Goal: Task Accomplishment & Management: Complete application form

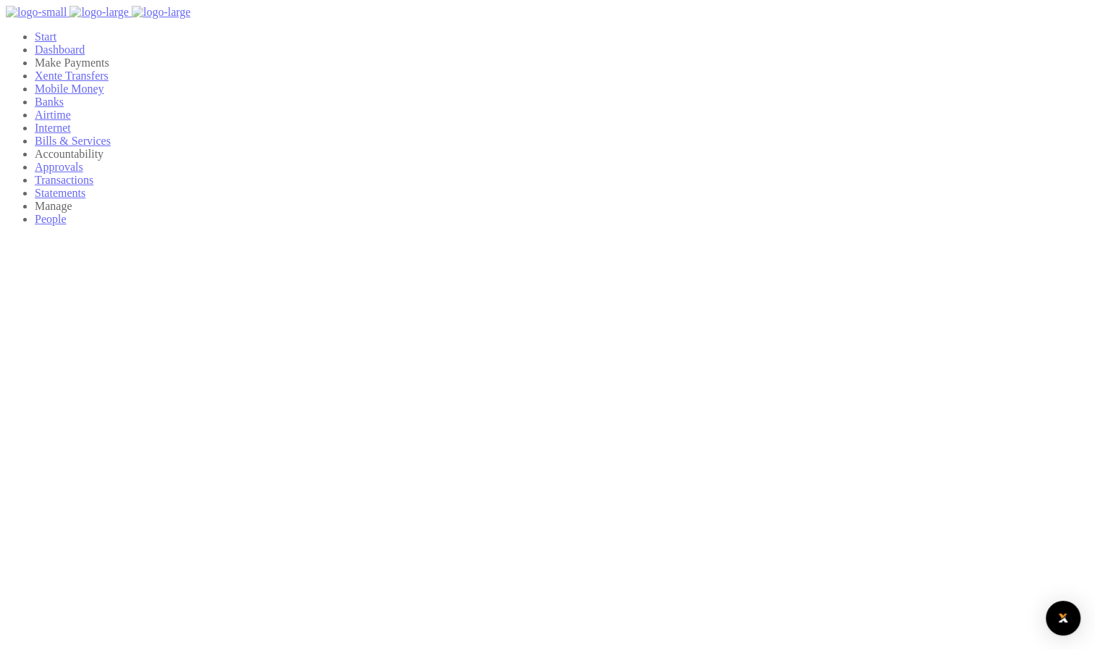
scroll to position [12, 12]
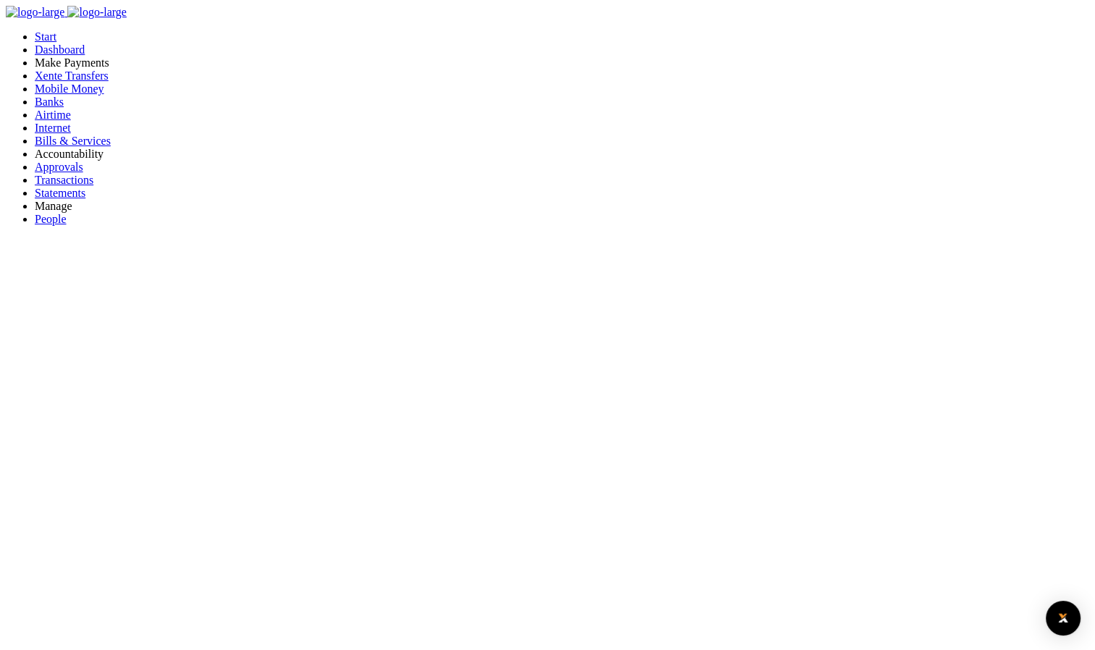
click at [70, 147] on span "Bills & Services" at bounding box center [73, 141] width 76 height 12
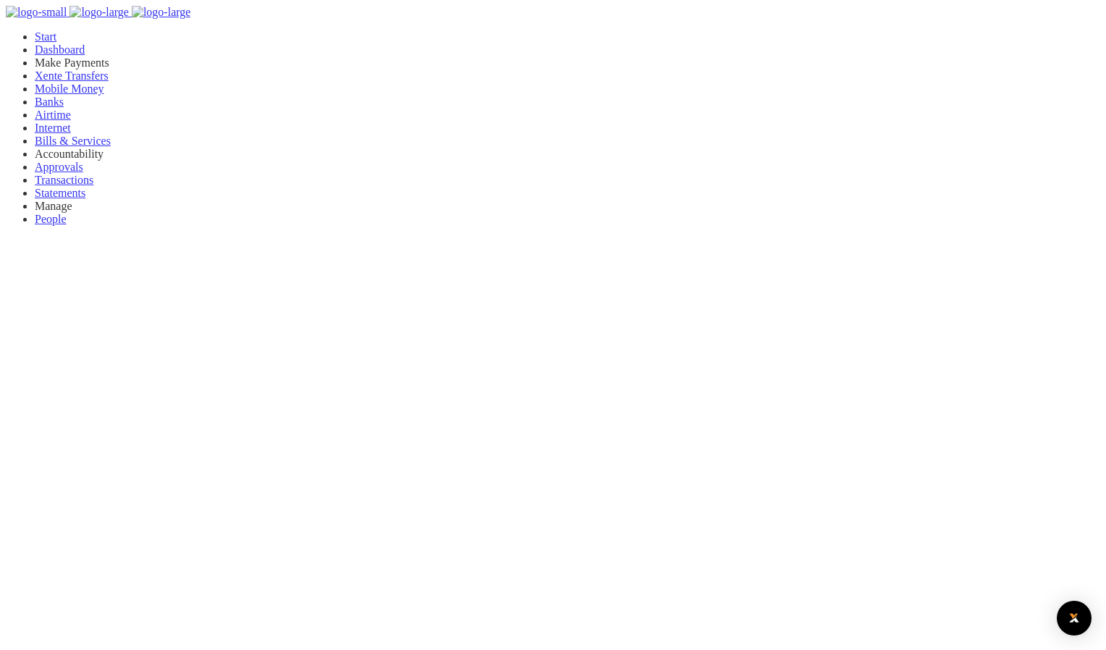
click at [191, 266] on div at bounding box center [553, 325] width 1106 height 650
type input "21325575"
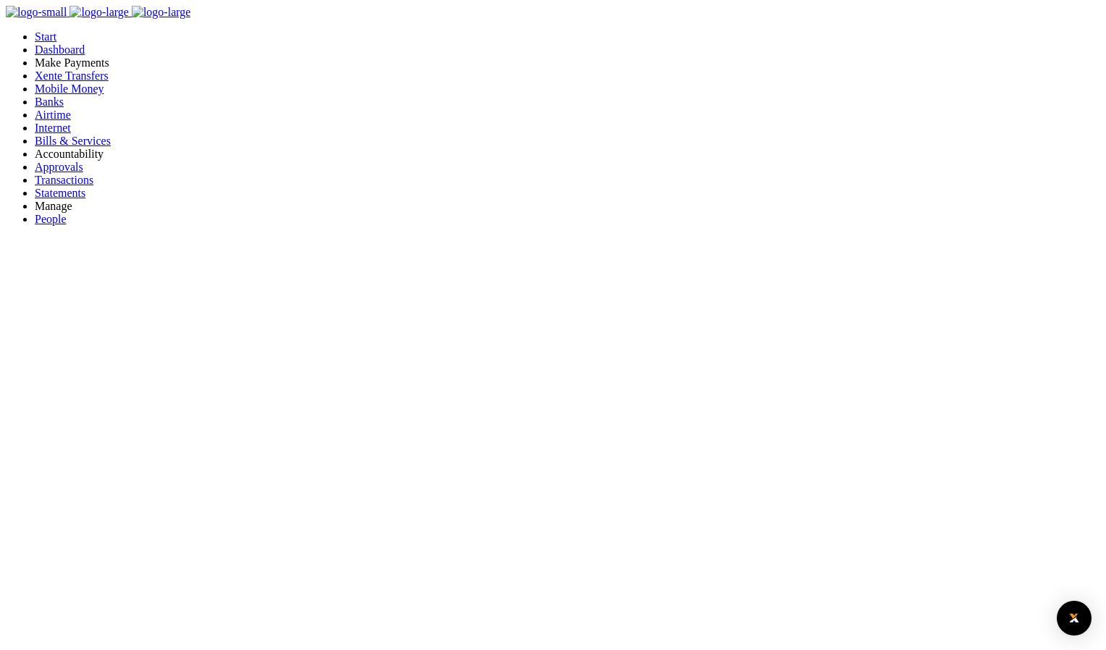
select select "KAMPALA"
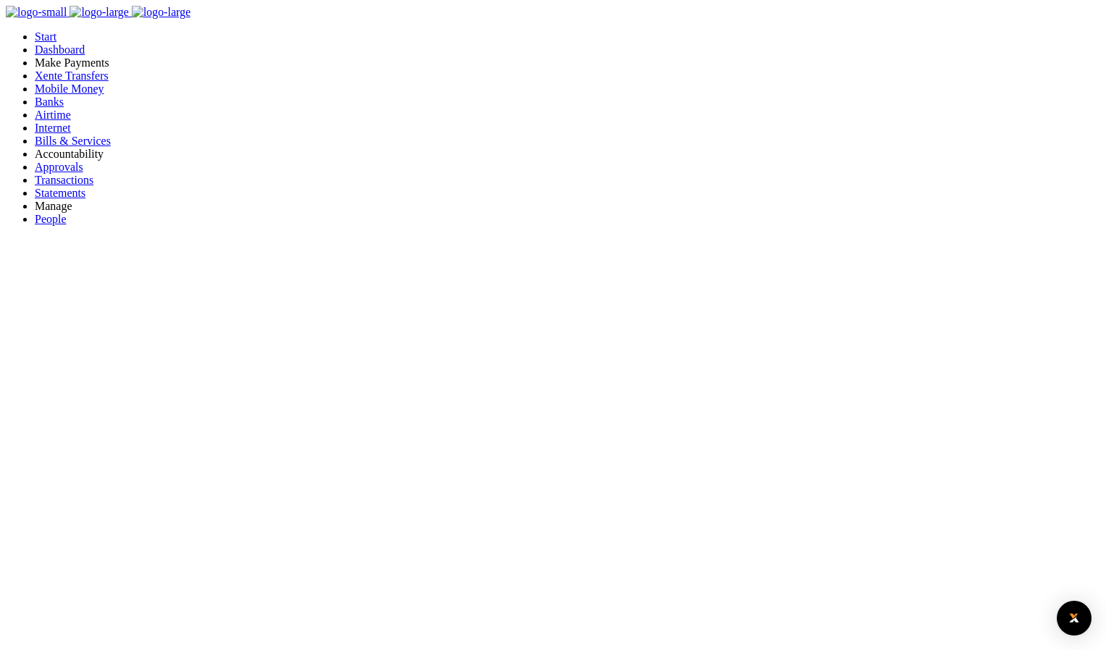
type input "21325575"
type input "[PERSON_NAME] (6)"
type input "21325575"
drag, startPoint x: 774, startPoint y: 224, endPoint x: 773, endPoint y: 239, distance: 15.3
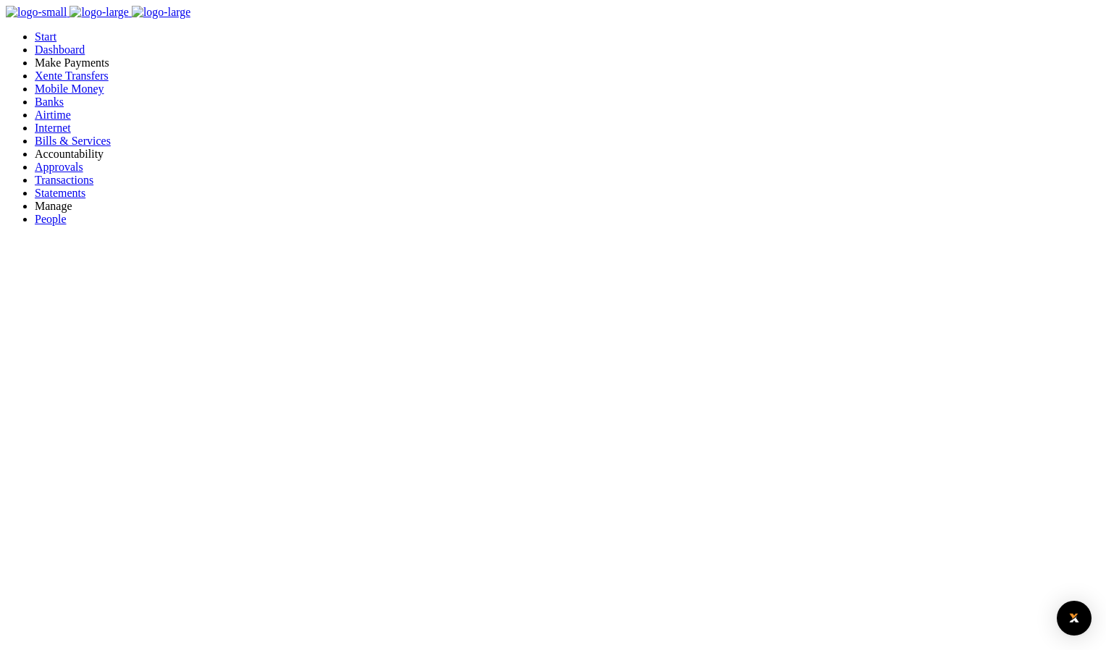
select select "KAMPALA"
type input "21325575"
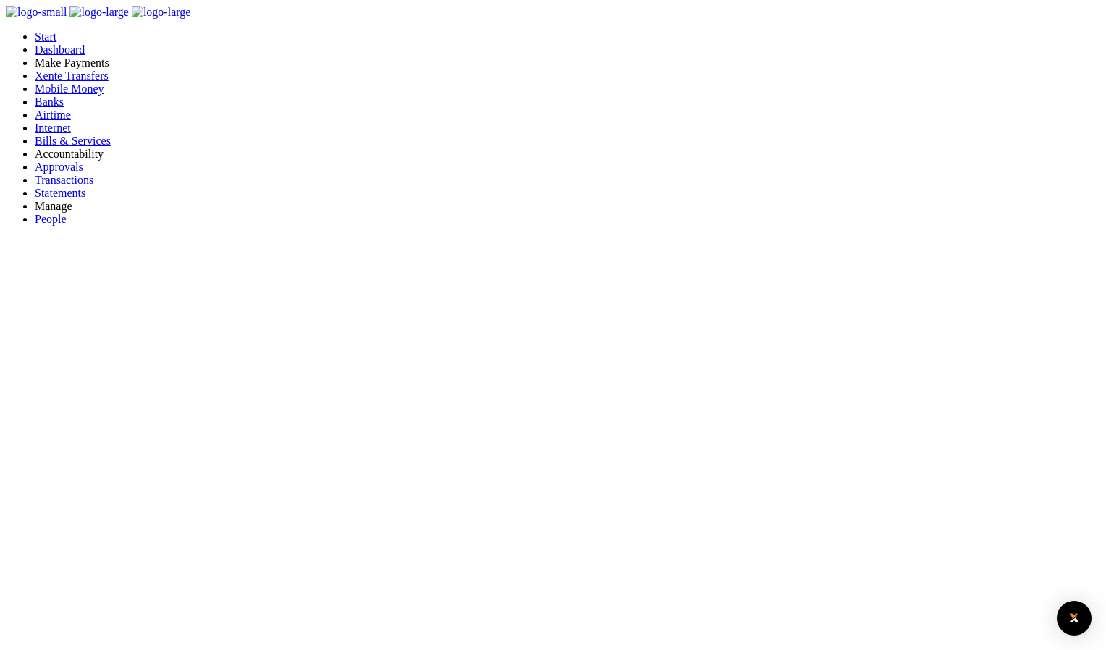
type input "[PERSON_NAME] (6)"
type input "785958670"
drag, startPoint x: 480, startPoint y: 225, endPoint x: 899, endPoint y: 563, distance: 538.2
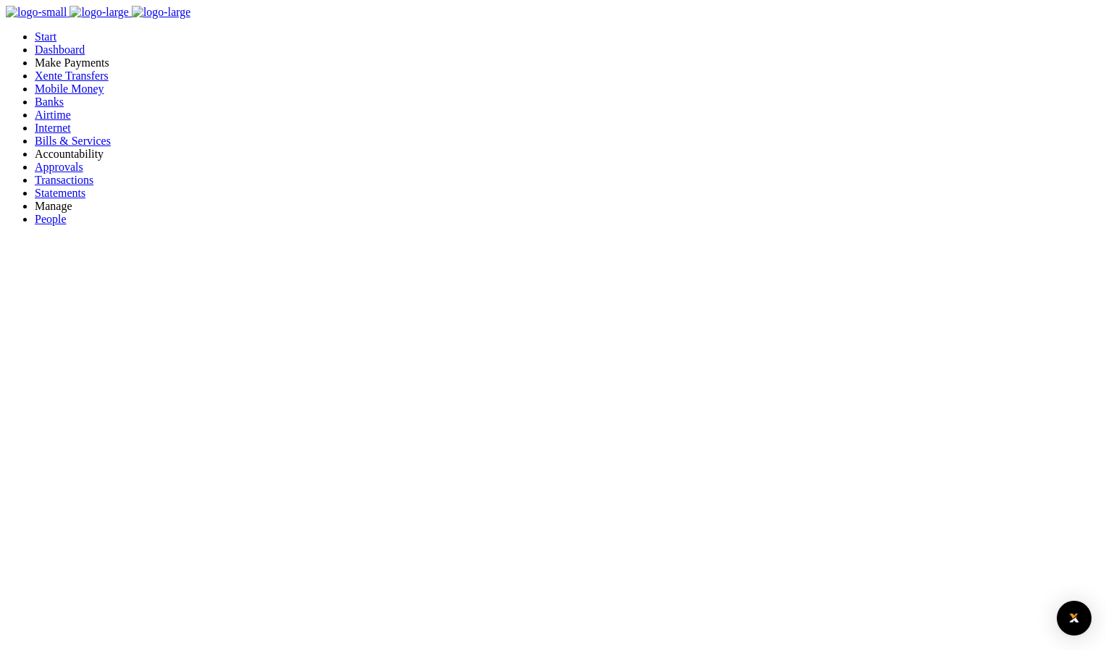
type input "tyu"
drag, startPoint x: 972, startPoint y: 394, endPoint x: 946, endPoint y: 393, distance: 26.1
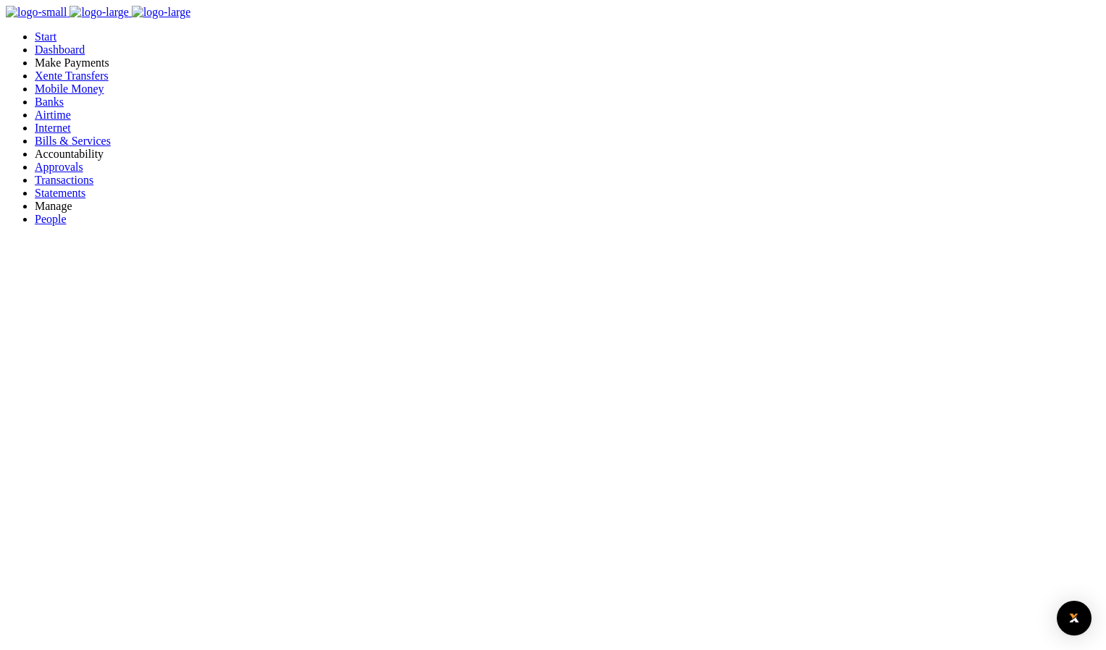
type input "21325575"
select select "KAMPALA"
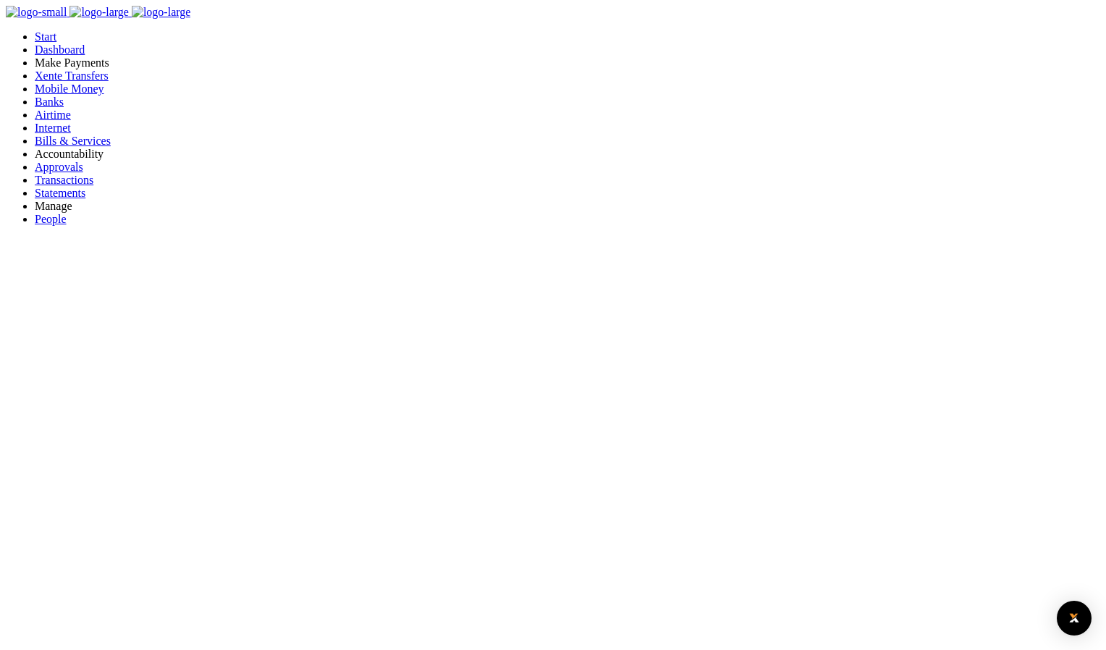
type input "21325575"
type input "[PERSON_NAME] (6)"
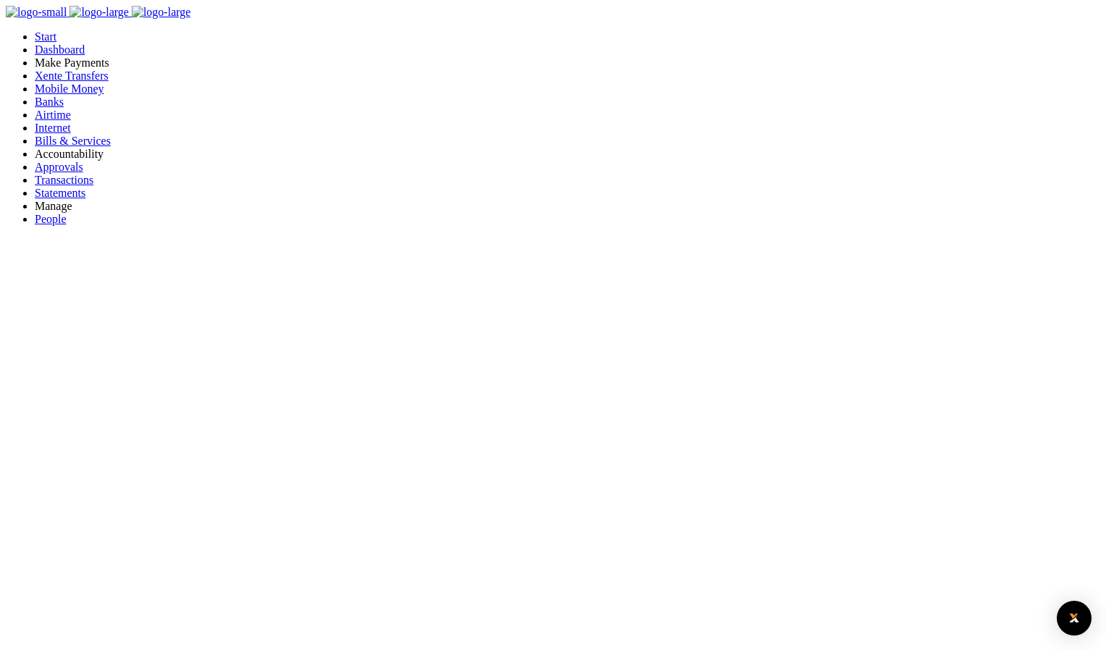
drag, startPoint x: 770, startPoint y: 383, endPoint x: 501, endPoint y: 387, distance: 269.2
type input "test"
drag, startPoint x: 651, startPoint y: 287, endPoint x: 492, endPoint y: 387, distance: 188.3
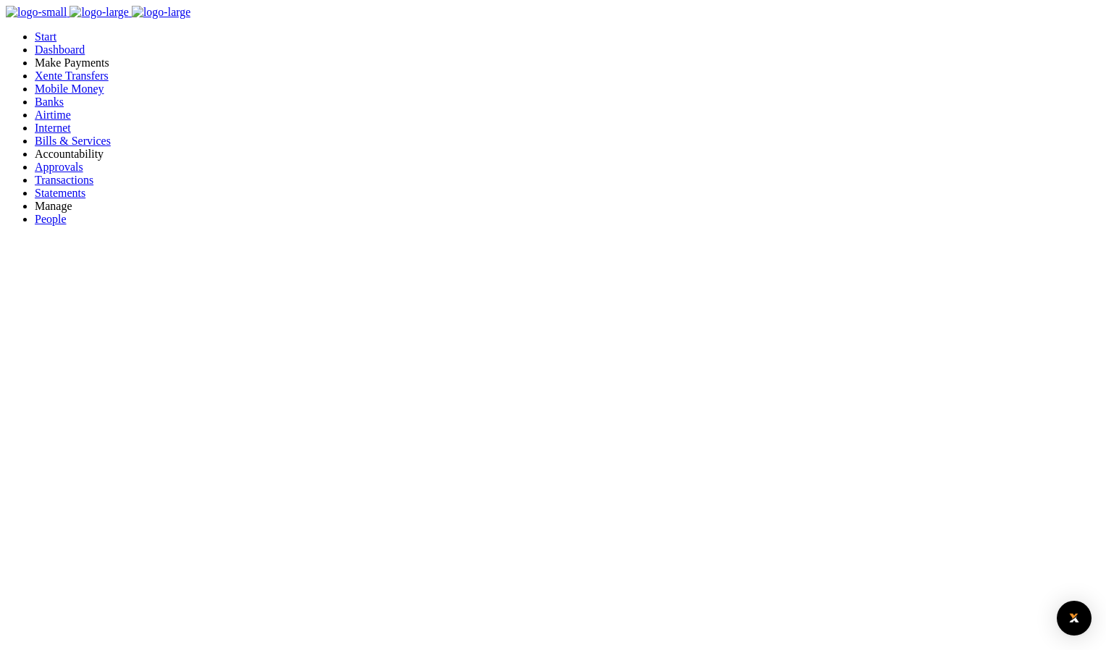
drag, startPoint x: 476, startPoint y: 396, endPoint x: 375, endPoint y: 398, distance: 101.3
type input "TEST"
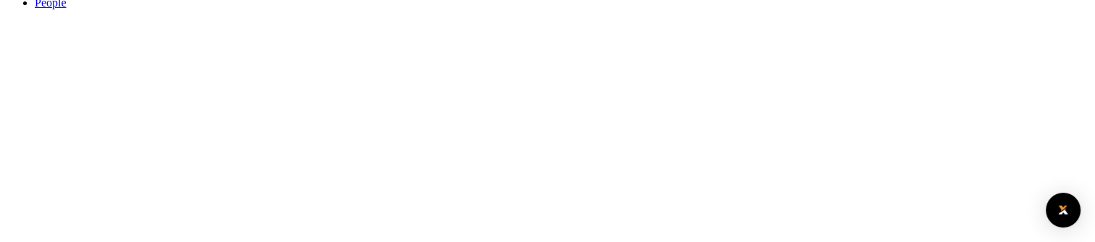
scroll to position [217, 0]
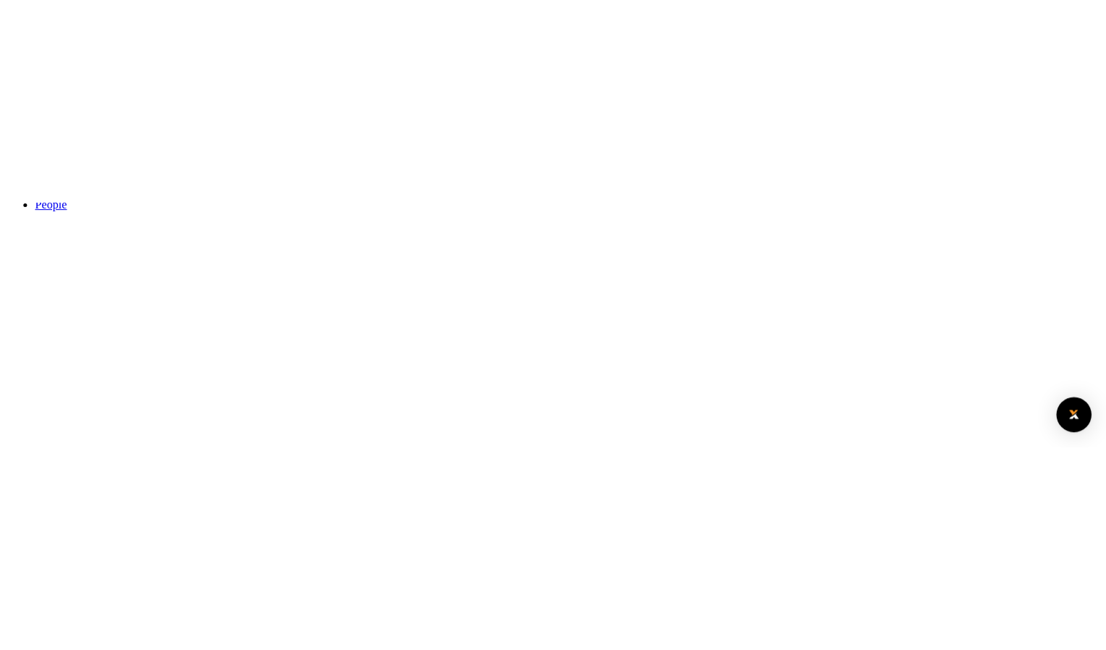
scroll to position [0, 0]
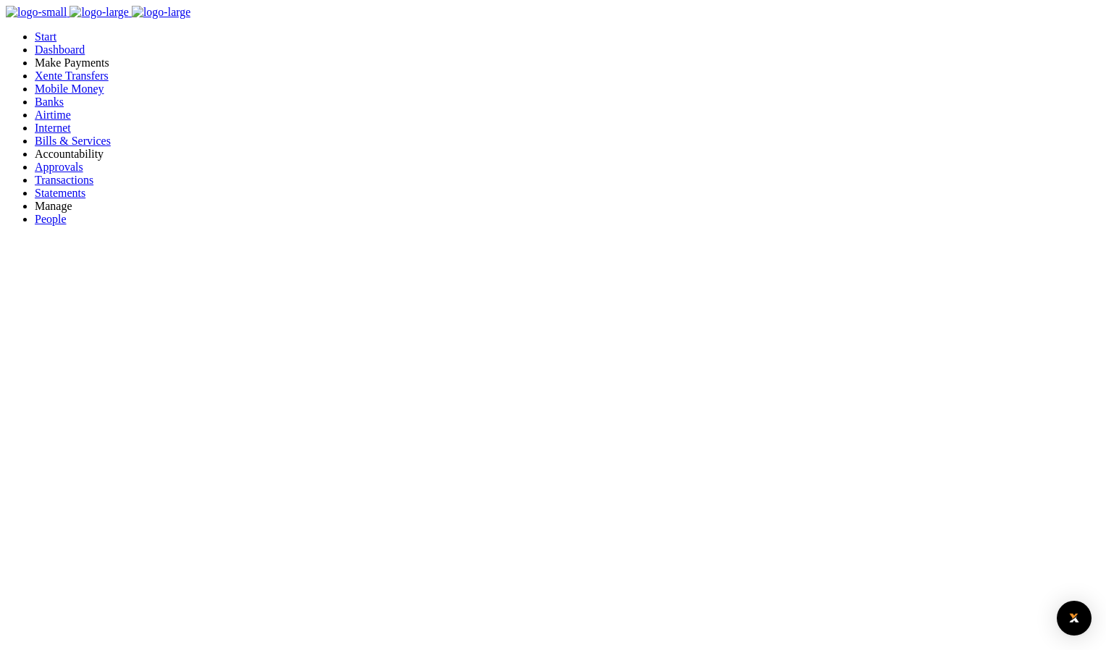
type input "21325575"
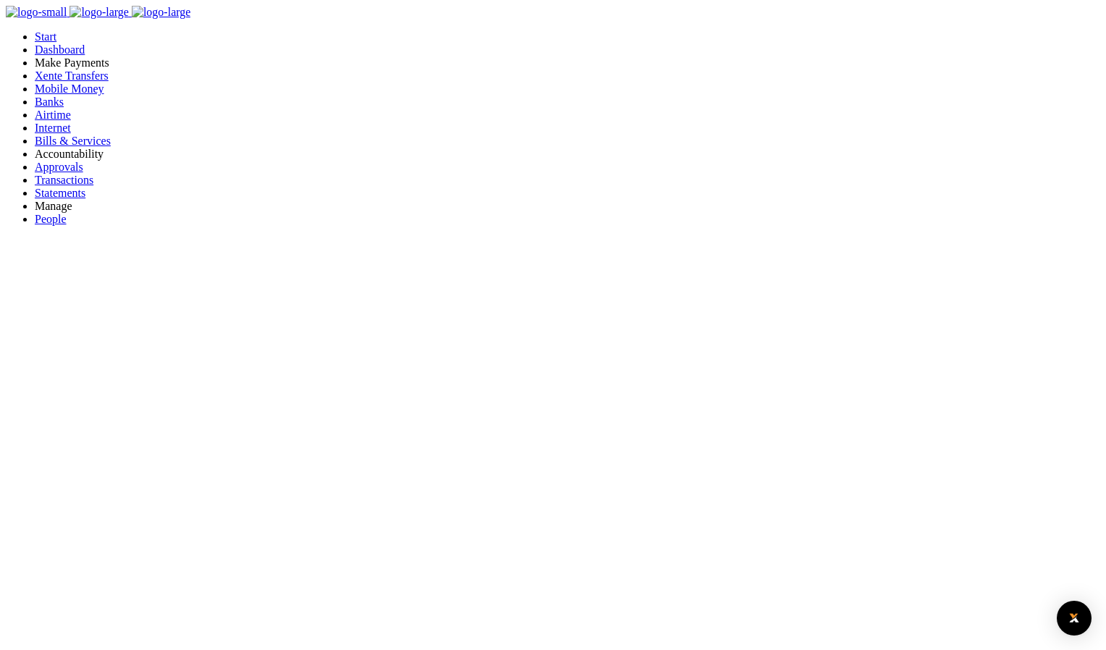
select select "KAMPALA"
type input "21325575"
type input "[PERSON_NAME] (6)"
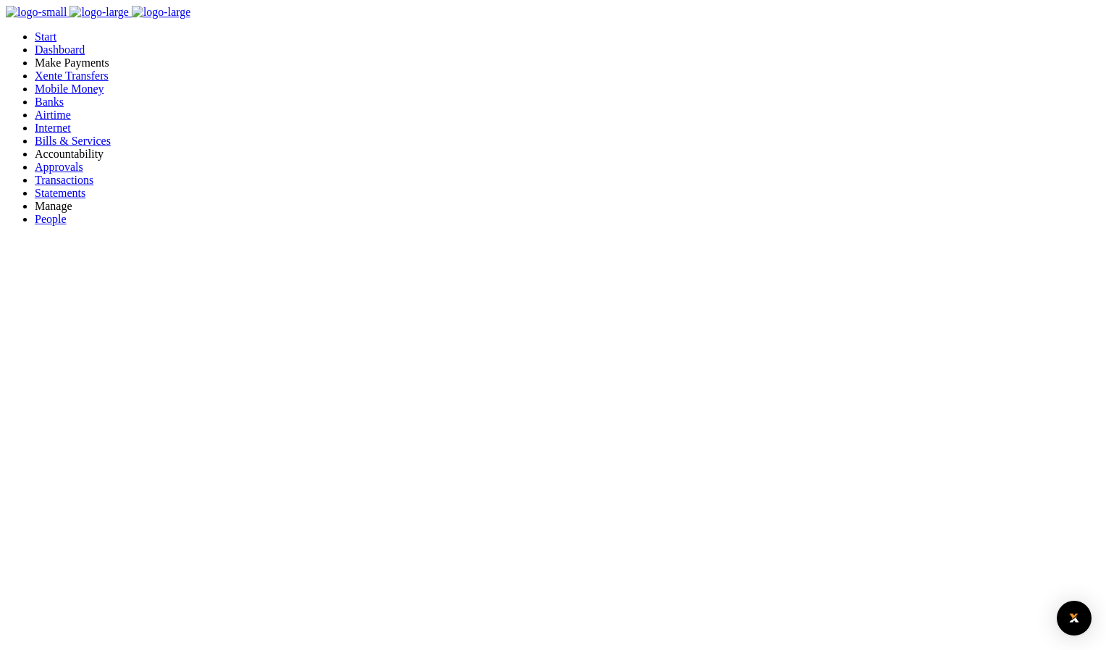
drag, startPoint x: 515, startPoint y: 158, endPoint x: 1059, endPoint y: 139, distance: 544.4
drag, startPoint x: 1059, startPoint y: 139, endPoint x: 1004, endPoint y: 190, distance: 74.8
